Goal: Transaction & Acquisition: Purchase product/service

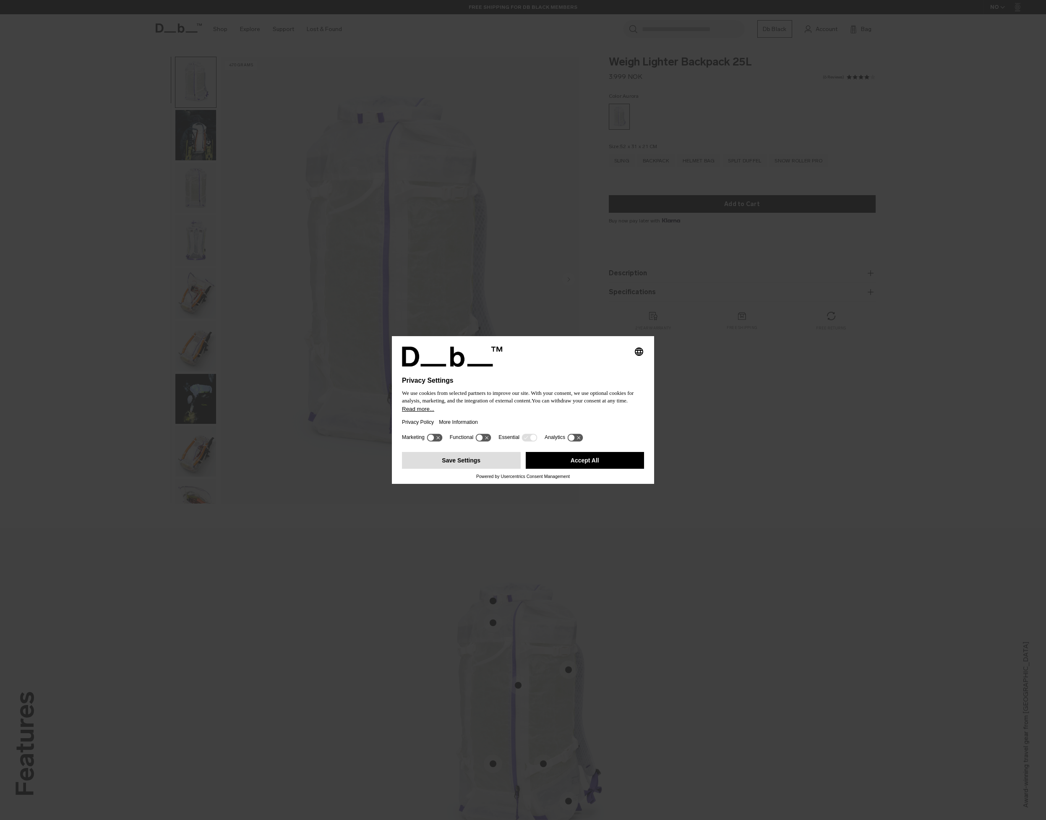
click at [460, 461] on button "Save Settings" at bounding box center [461, 460] width 119 height 17
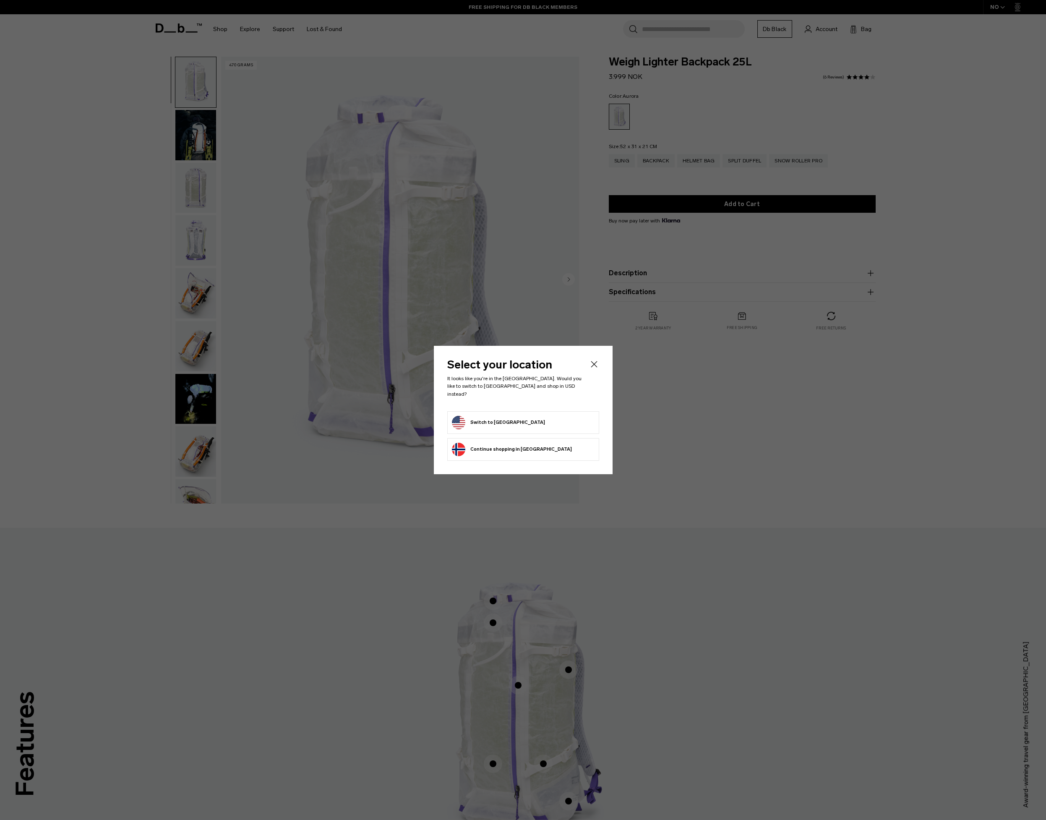
click at [492, 417] on button "Switch to [GEOGRAPHIC_DATA]" at bounding box center [498, 422] width 93 height 13
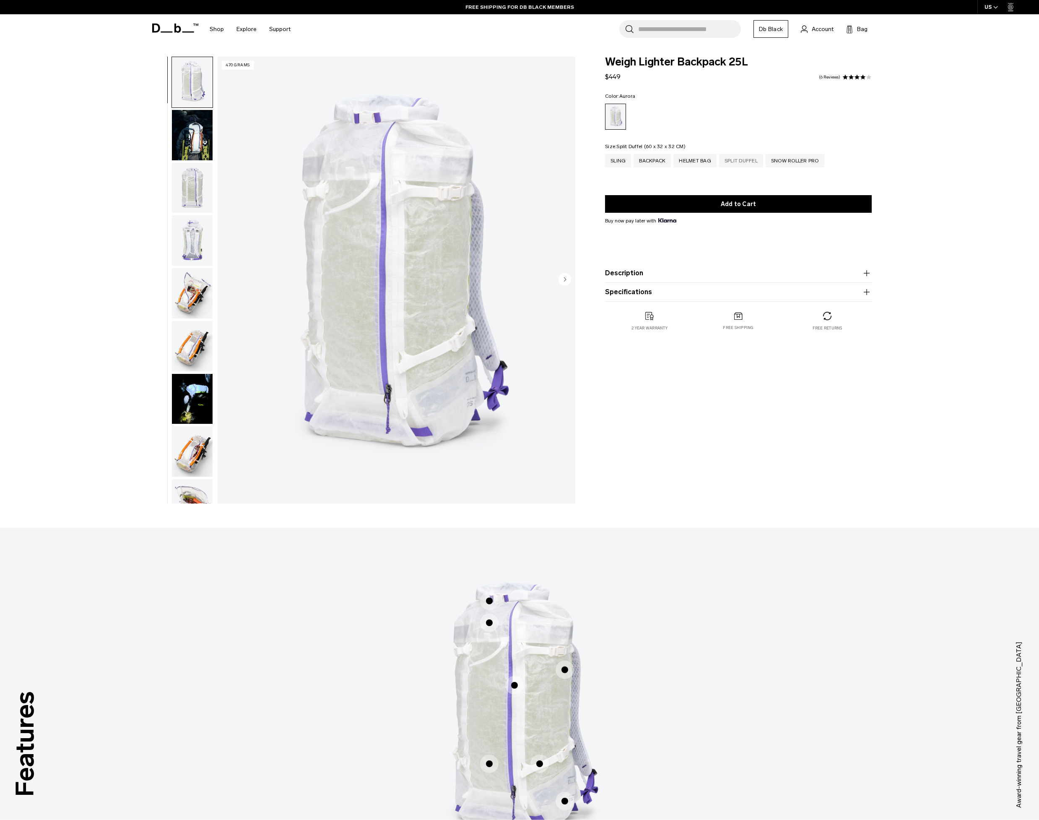
click at [741, 157] on div "Split Duffel" at bounding box center [741, 160] width 44 height 13
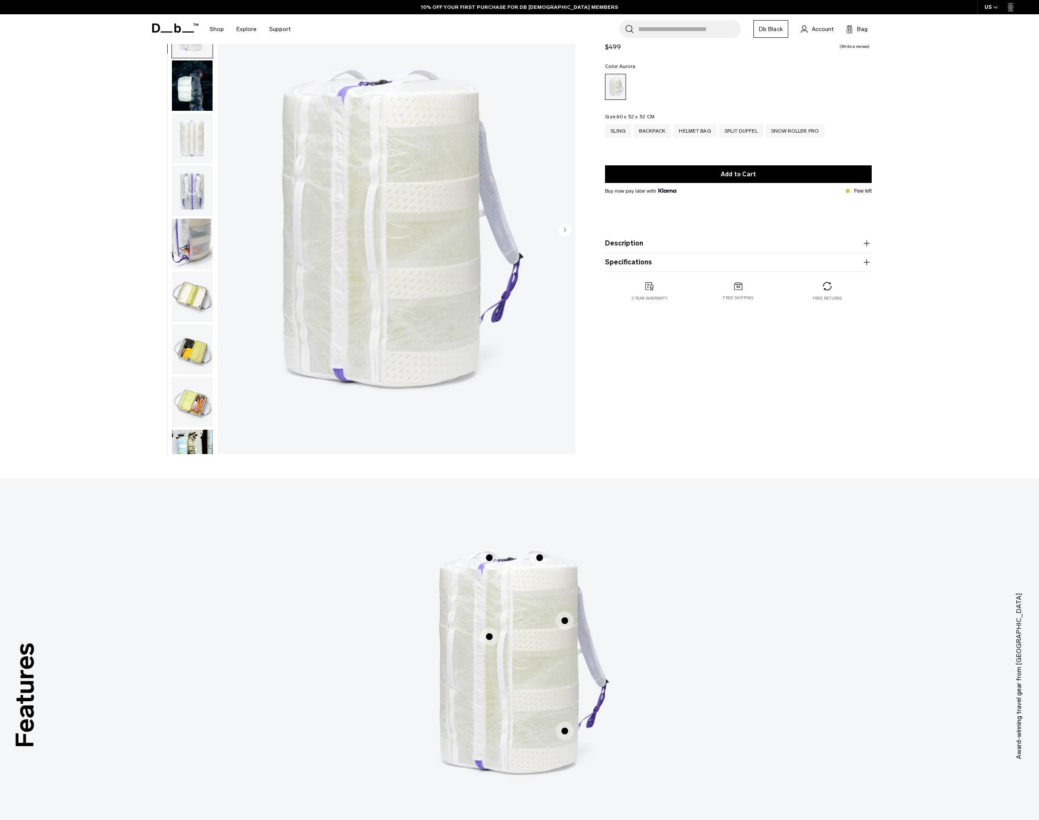
scroll to position [103, 0]
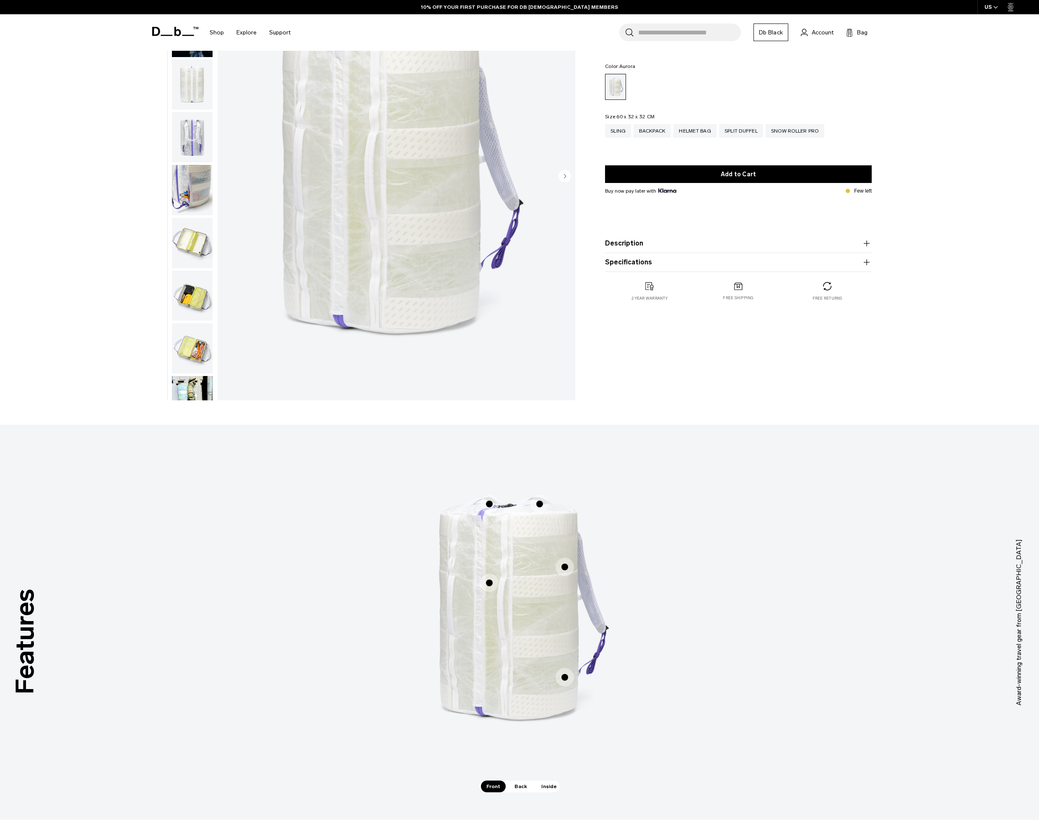
click at [203, 242] on img "button" at bounding box center [192, 243] width 41 height 50
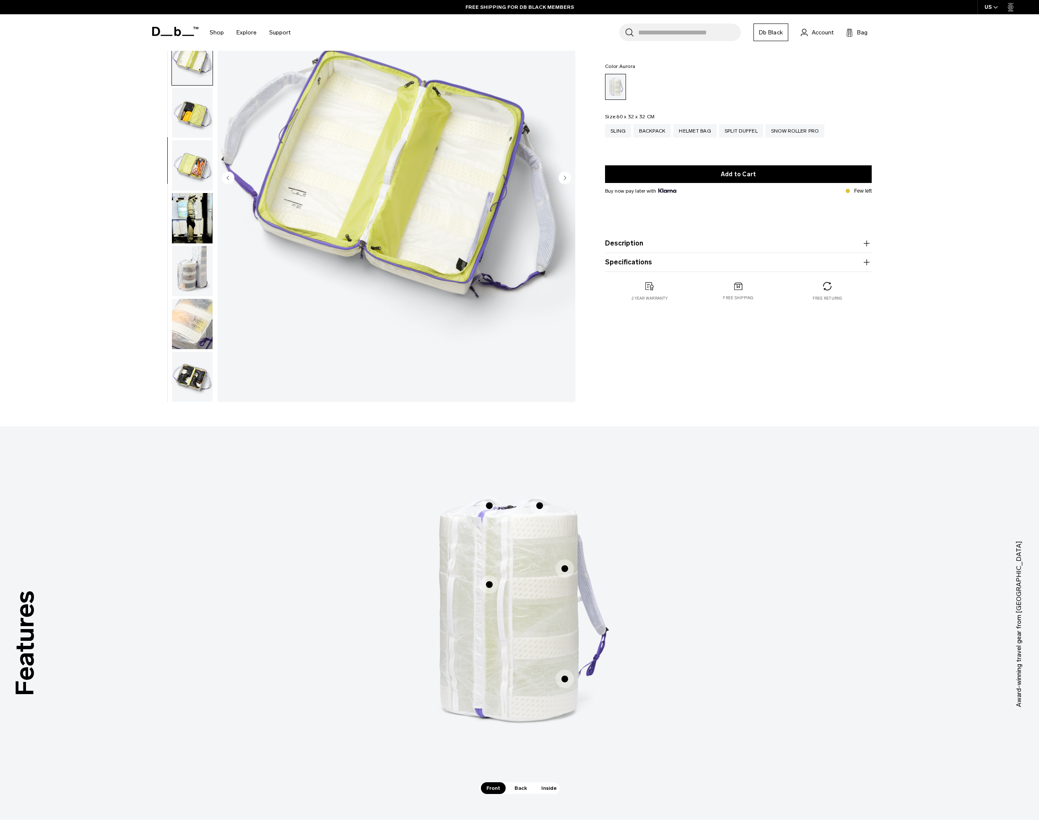
scroll to position [91, 0]
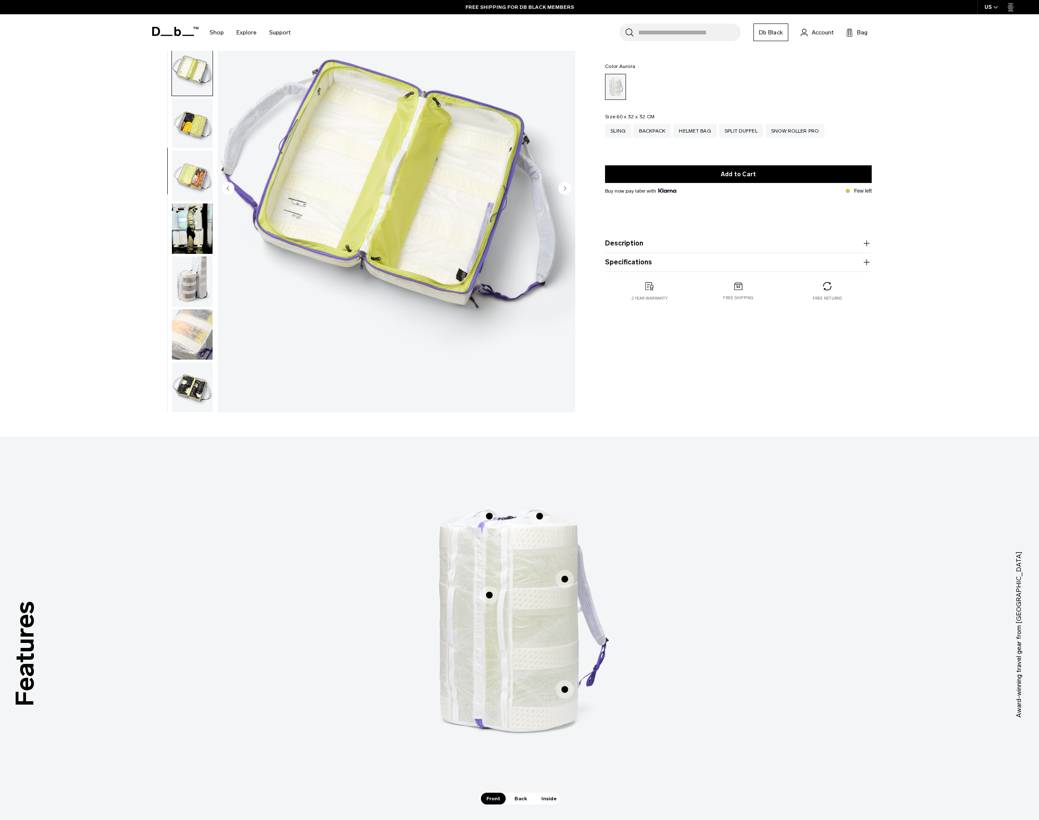
click at [187, 229] on img "button" at bounding box center [192, 228] width 41 height 50
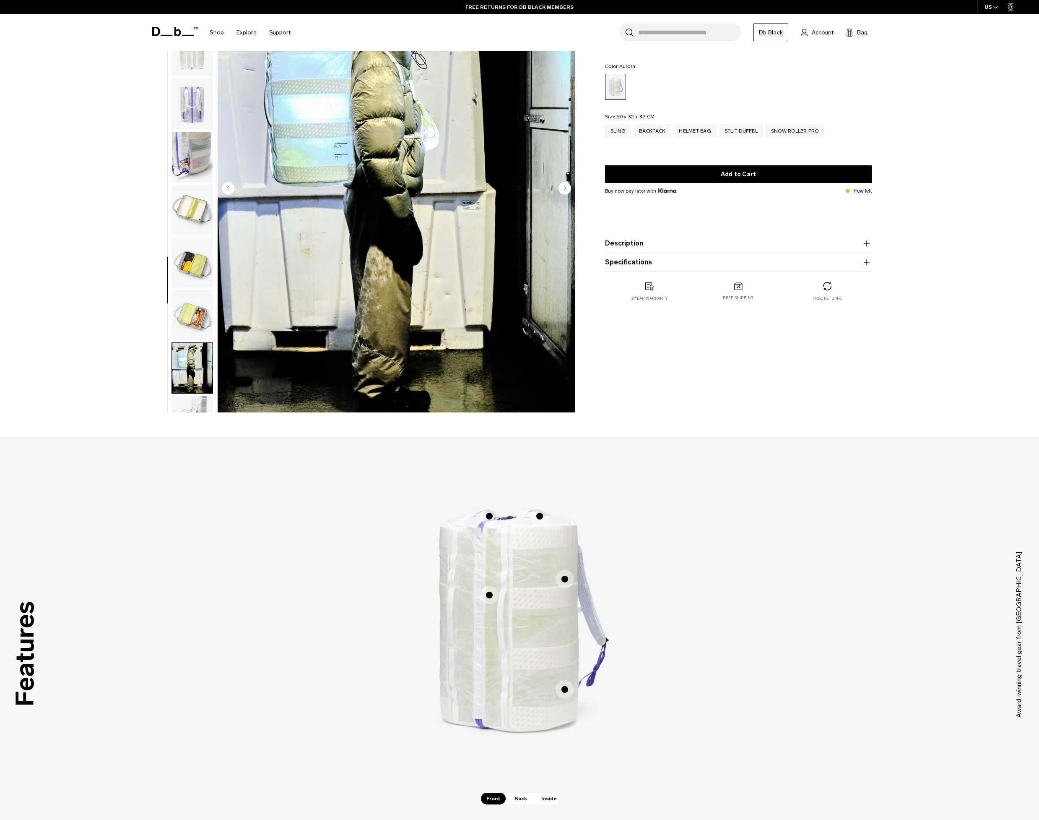
scroll to position [0, 0]
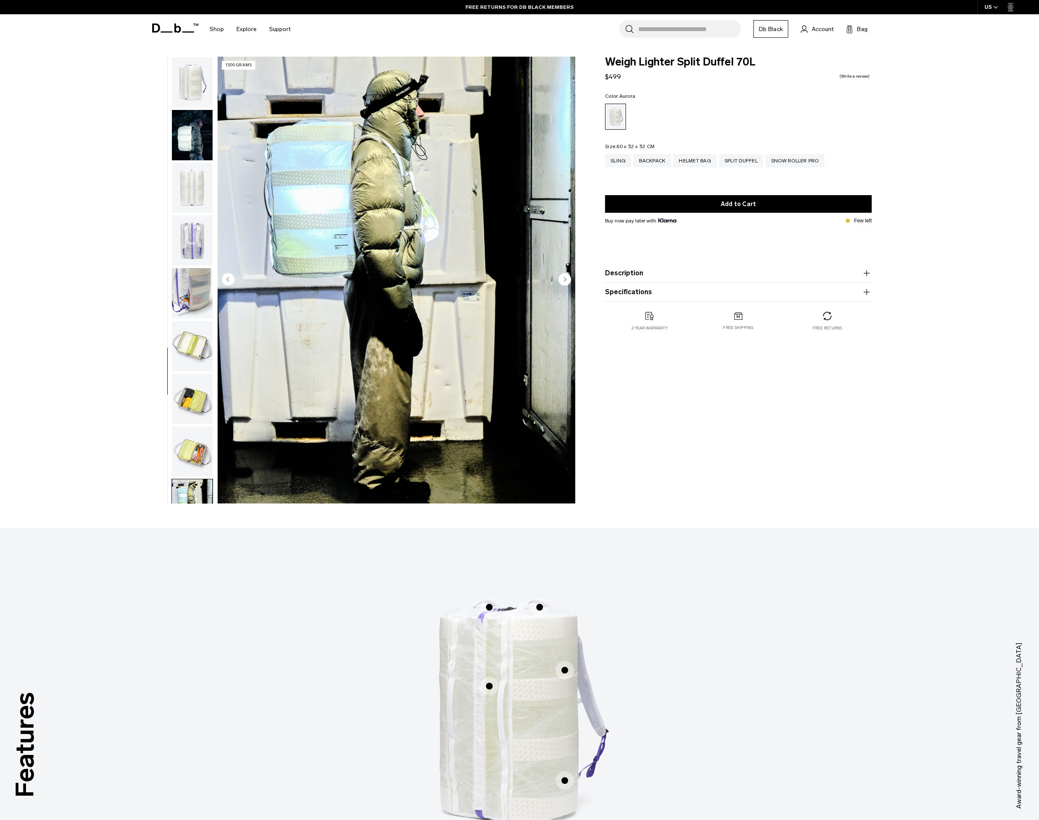
click at [194, 152] on img "button" at bounding box center [192, 135] width 41 height 50
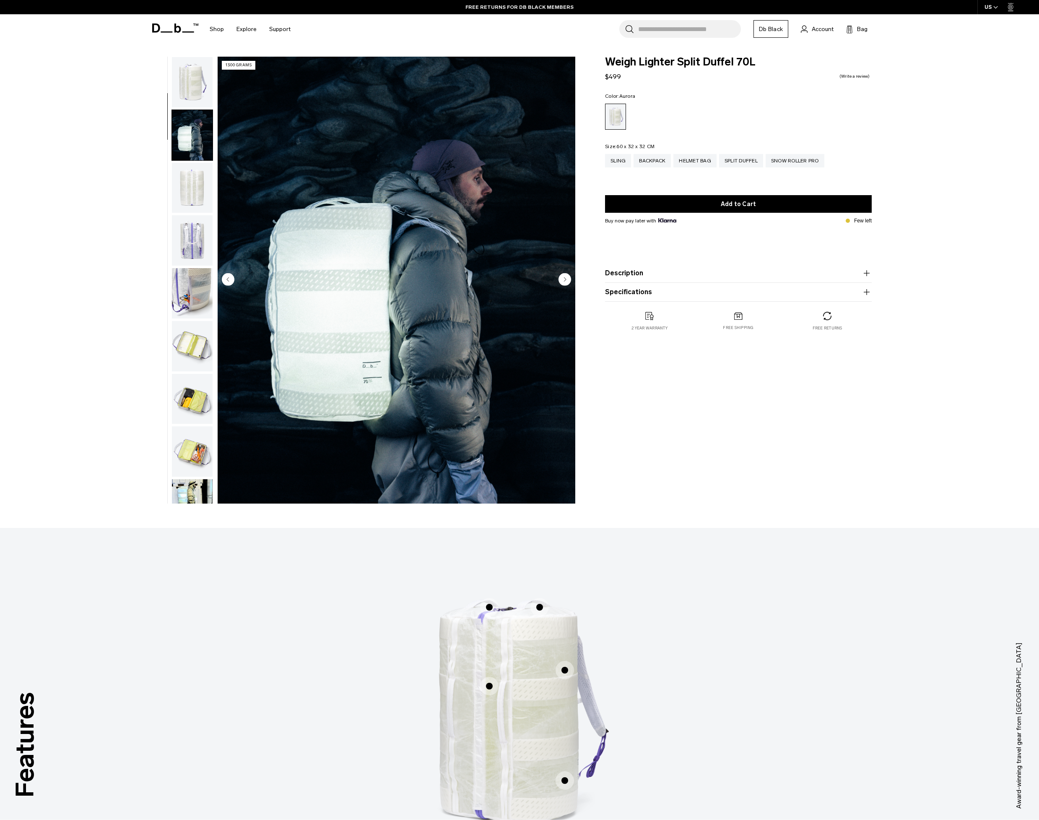
scroll to position [53, 0]
